Goal: Check status

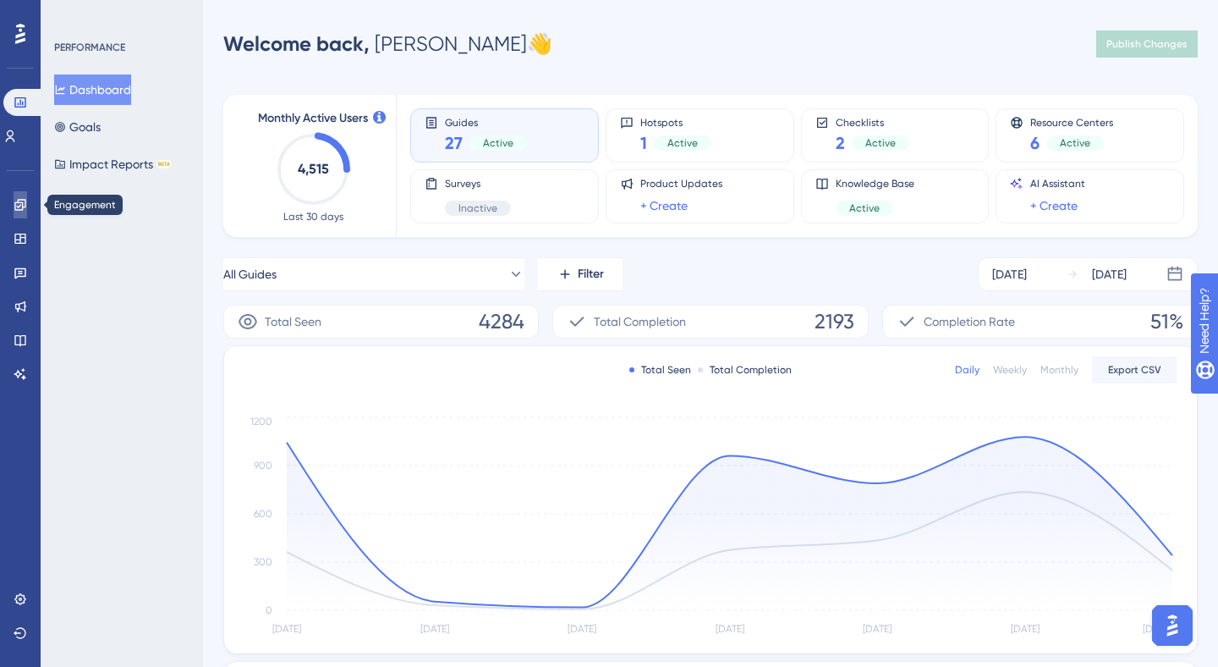
click at [19, 206] on icon at bounding box center [21, 205] width 14 height 14
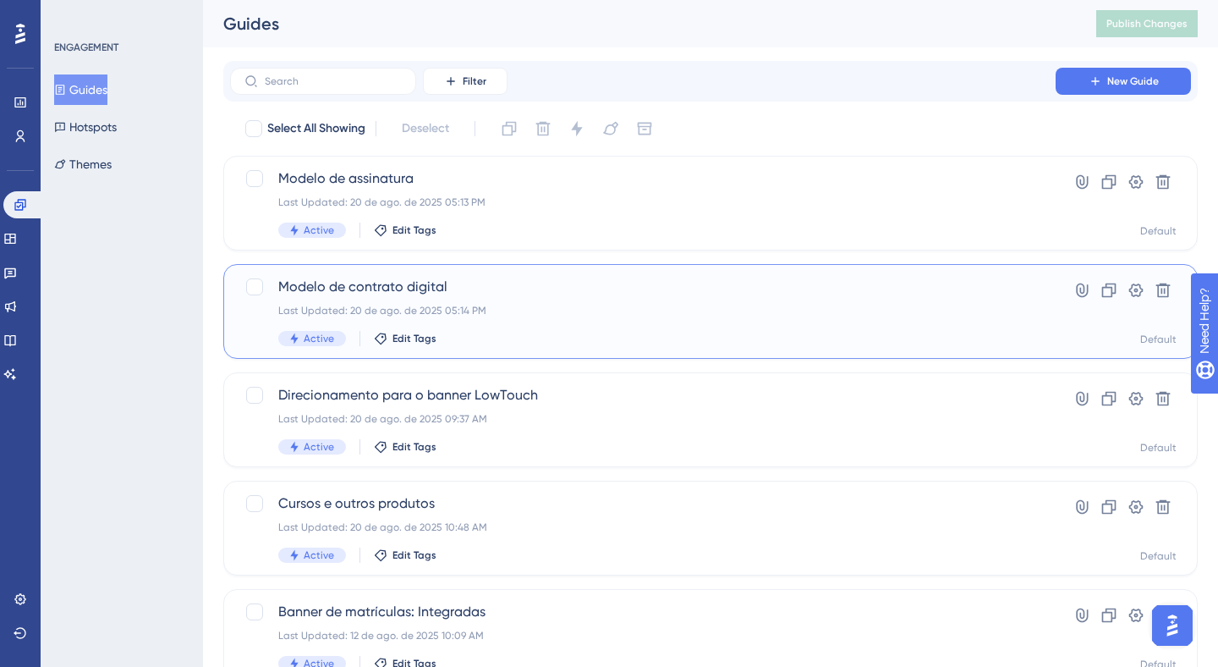
click at [634, 331] on div "Active Edit Tags" at bounding box center [642, 338] width 729 height 15
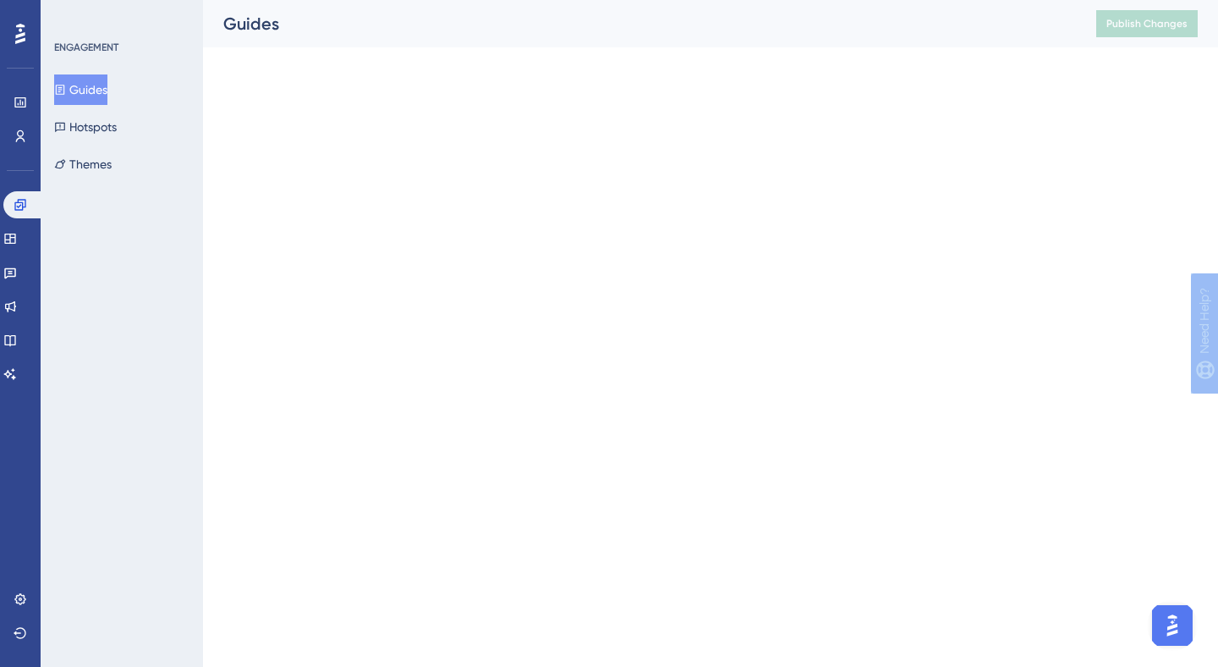
click at [634, 0] on html "Performance Users Engagement Widgets Feedback Product Updates Knowledge Base AI…" at bounding box center [609, 0] width 1218 height 0
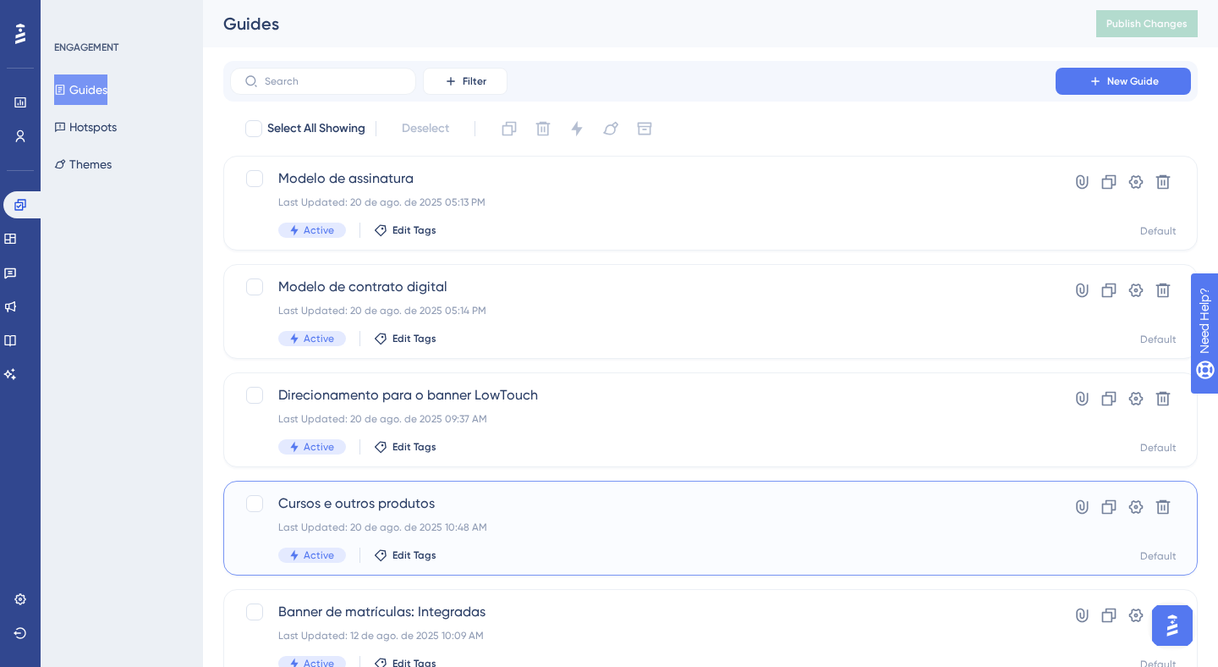
click at [524, 515] on div "Cursos e outros produtos Last Updated: 20 de ago. de 2025 10:48 AM Active Edit …" at bounding box center [642, 527] width 729 height 69
